Goal: Task Accomplishment & Management: Use online tool/utility

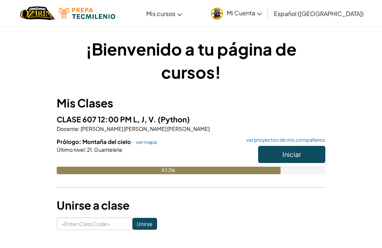
click at [306, 157] on button "Iniciar" at bounding box center [291, 154] width 67 height 17
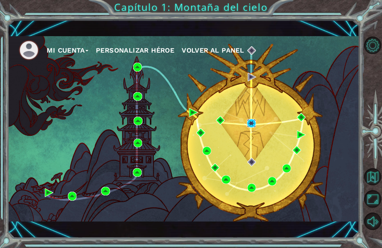
click at [253, 125] on img at bounding box center [251, 123] width 9 height 9
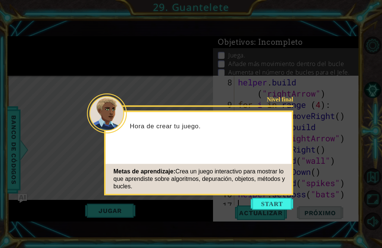
scroll to position [123, 0]
click at [275, 206] on button "Start" at bounding box center [272, 204] width 43 height 12
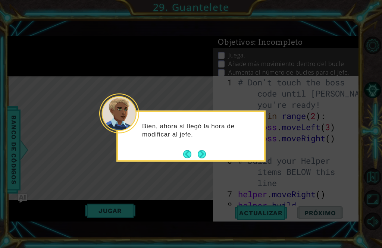
scroll to position [0, 0]
click at [205, 150] on button "Next" at bounding box center [202, 154] width 8 height 8
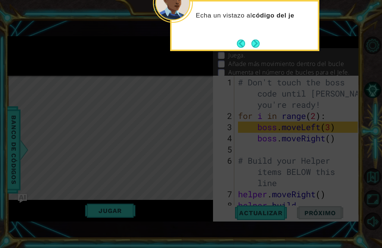
click at [192, 192] on icon at bounding box center [191, 60] width 382 height 376
click at [257, 48] on button "Next" at bounding box center [255, 44] width 8 height 8
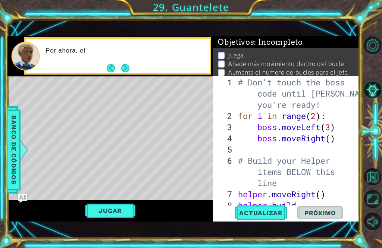
click at [126, 71] on button "Next" at bounding box center [125, 68] width 8 height 8
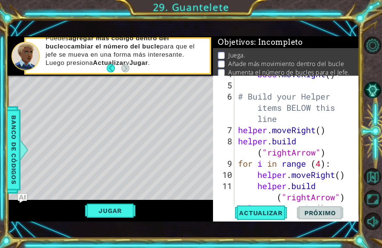
scroll to position [64, 0]
click at [322, 132] on div "boss . moveRight ( ) # Build your Helper items BELOW this line helper . moveRig…" at bounding box center [299, 146] width 125 height 157
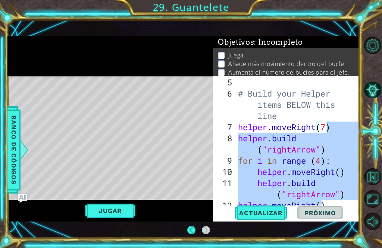
scroll to position [123, 0]
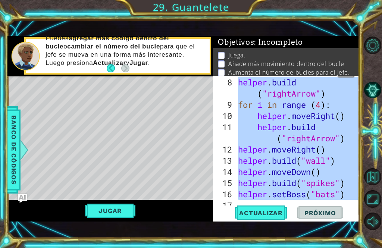
click at [371, 73] on div at bounding box center [373, 133] width 17 height 198
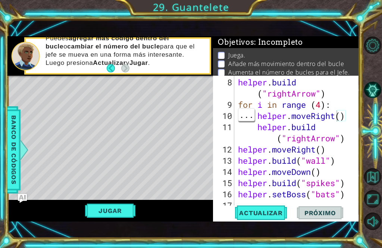
click at [338, 117] on div "helper . build ( "rightArrow" ) for i in range ( 4 ) : helper . moveRight ( ) h…" at bounding box center [299, 161] width 125 height 168
click at [353, 97] on div at bounding box center [353, 81] width 7 height 257
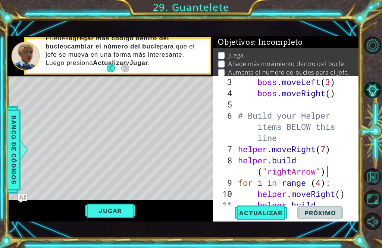
scroll to position [46, 0]
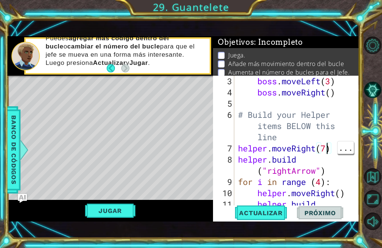
click at [327, 149] on div "boss . moveLeft ( 3 ) boss . moveRight ( ) # Build your Helper items BELOW this…" at bounding box center [299, 160] width 125 height 168
type textarea "helper.moveRight()"
click at [113, 209] on button "Jugar" at bounding box center [110, 211] width 50 height 14
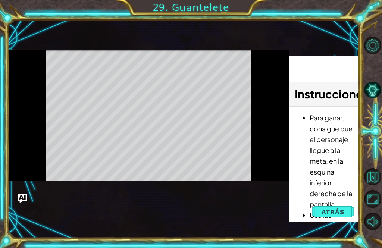
click at [118, 213] on div "Level Map" at bounding box center [179, 160] width 345 height 220
